Goal: Task Accomplishment & Management: Complete application form

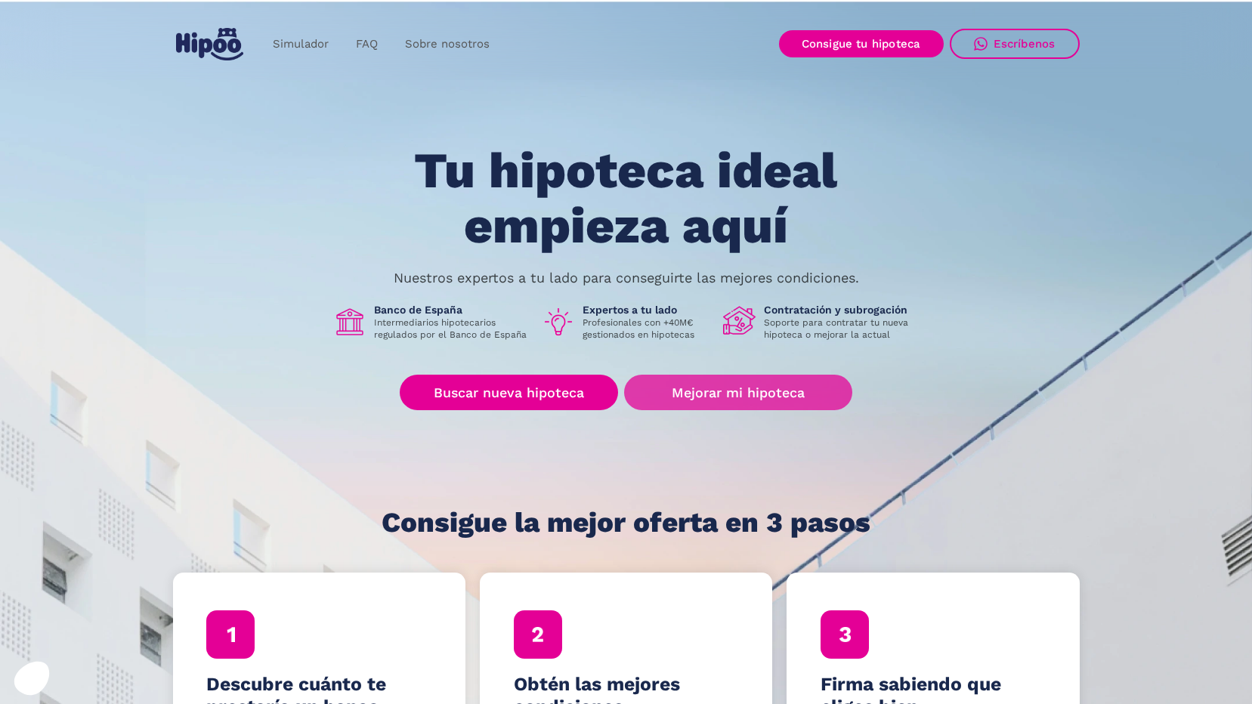
click at [727, 397] on link "Mejorar mi hipoteca" at bounding box center [737, 393] width 227 height 36
click at [737, 386] on link "Mejorar mi hipoteca" at bounding box center [737, 393] width 227 height 36
